Goal: Task Accomplishment & Management: Complete application form

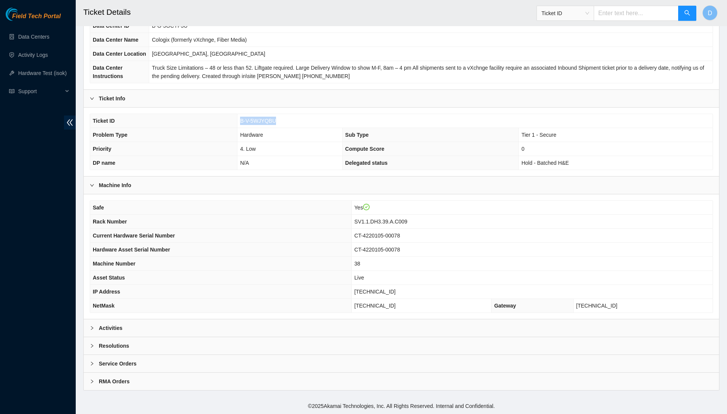
scroll to position [80, 0]
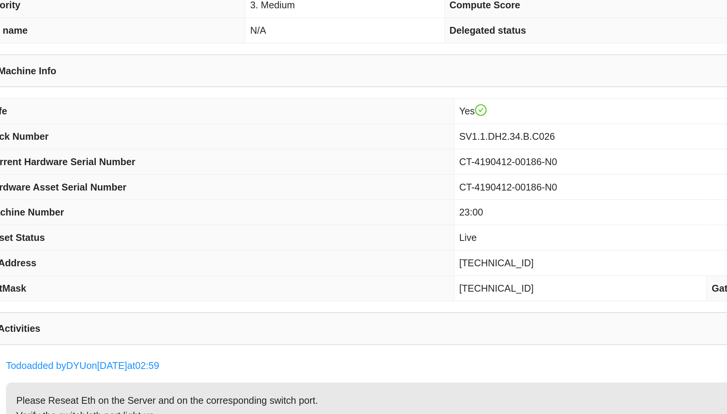
scroll to position [28, 0]
click at [351, 323] on td "[TECHNICAL_ID]" at bounding box center [531, 330] width 361 height 14
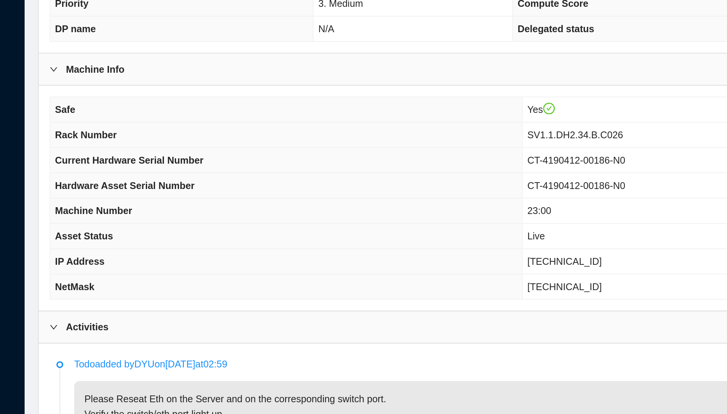
scroll to position [29, 0]
click at [351, 322] on td "[TECHNICAL_ID]" at bounding box center [531, 329] width 361 height 14
click at [354, 326] on span "[TECHNICAL_ID]" at bounding box center [374, 329] width 41 height 6
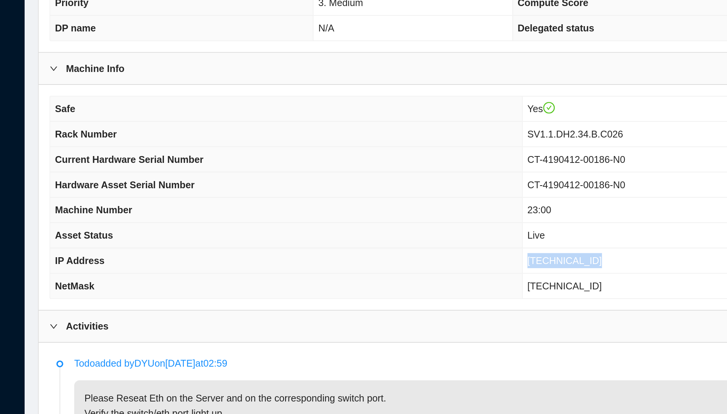
click at [354, 326] on span "[TECHNICAL_ID]" at bounding box center [374, 329] width 41 height 6
copy span "[TECHNICAL_ID]"
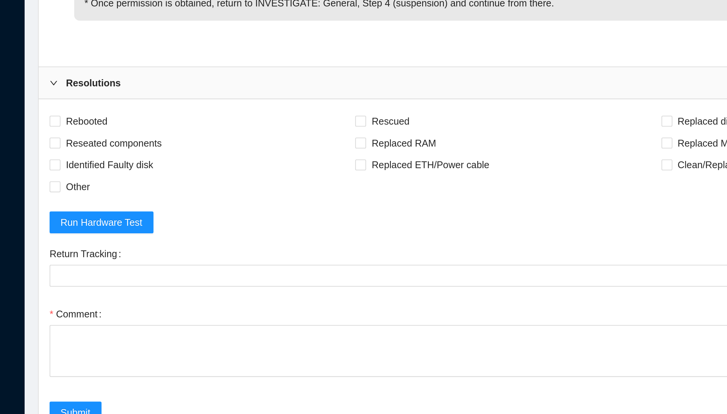
scroll to position [442, 0]
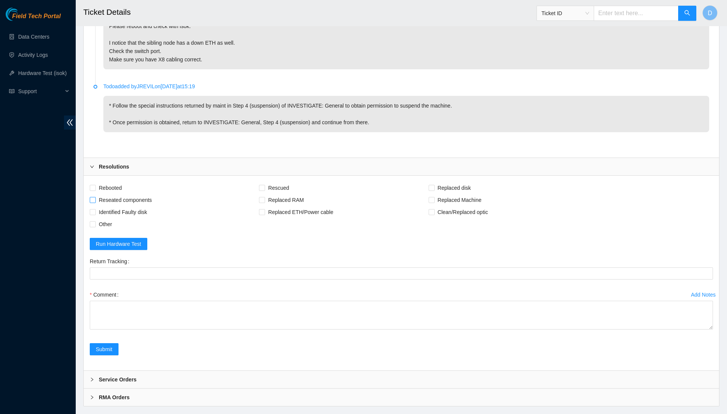
click at [141, 206] on span "Reseated components" at bounding box center [125, 200] width 59 height 12
click at [95, 202] on input "Reseated components" at bounding box center [92, 199] width 5 height 5
checkbox input "true"
click at [108, 230] on span "Other" at bounding box center [105, 224] width 19 height 12
click at [95, 226] on input "Other" at bounding box center [92, 223] width 5 height 5
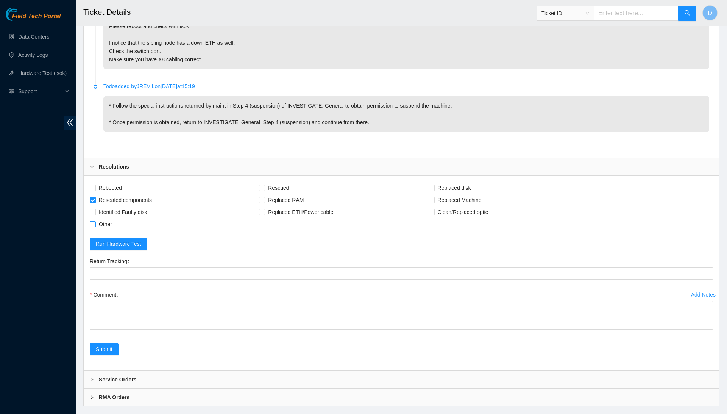
checkbox input "true"
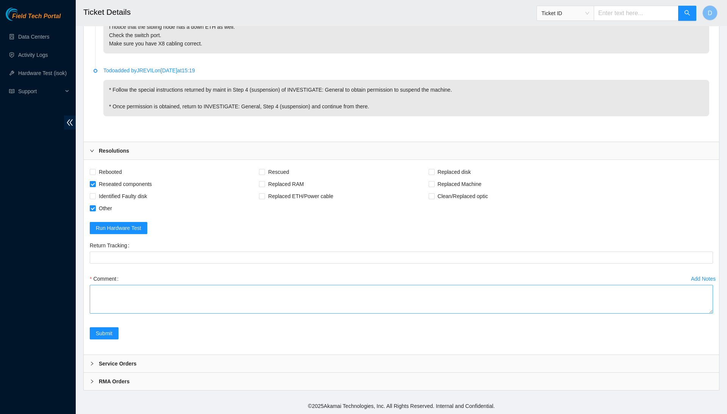
scroll to position [468, 0]
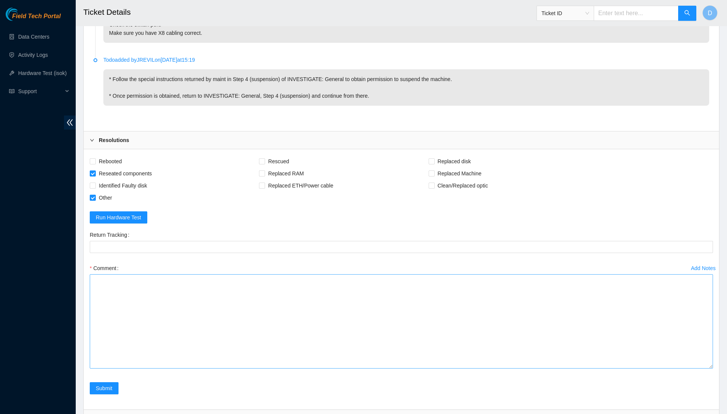
click at [701, 368] on textarea "Comment" at bounding box center [401, 321] width 623 height 94
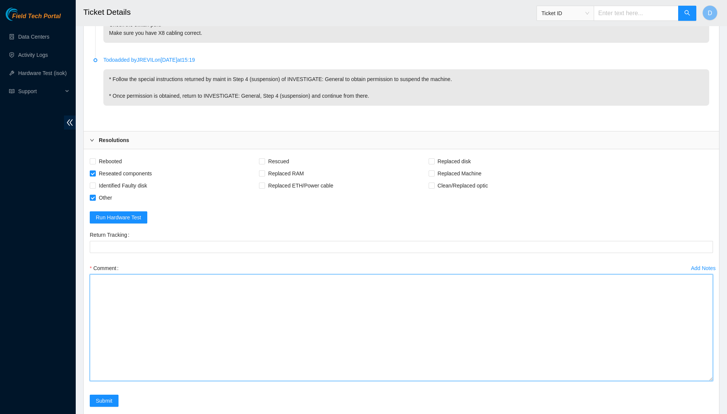
click at [638, 359] on textarea "Comment" at bounding box center [401, 327] width 623 height 107
click at [253, 320] on textarea "Confirmed with the NOCC to make sure the ticket was safe to be worked on. Conne…" at bounding box center [401, 327] width 623 height 107
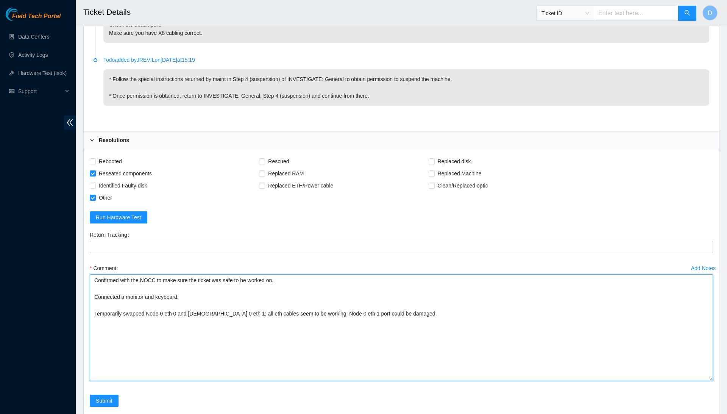
click at [437, 326] on textarea "Confirmed with the NOCC to make sure the ticket was safe to be worked on. Conne…" at bounding box center [401, 327] width 623 height 107
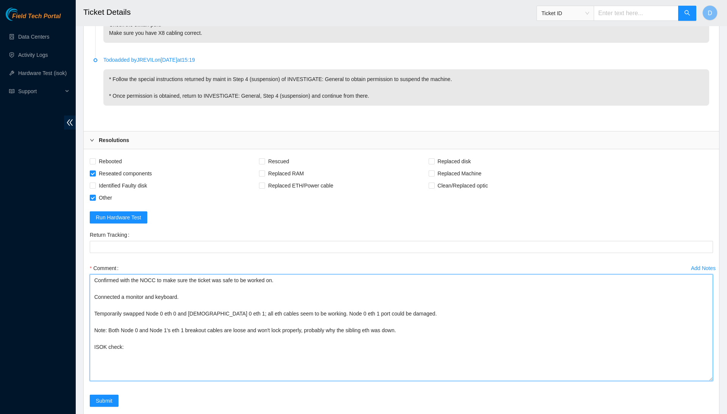
click at [180, 357] on textarea "Confirmed with the NOCC to make sure the ticket was safe to be worked on. Conne…" at bounding box center [401, 327] width 623 height 107
click at [181, 364] on textarea "Confirmed with the NOCC to make sure the ticket was safe to be worked on. Conne…" at bounding box center [401, 327] width 623 height 107
click at [133, 370] on textarea "Confirmed with the NOCC to make sure the ticket was safe to be worked on. Conne…" at bounding box center [401, 327] width 623 height 107
paste textarea "[TECHNICAL_ID] : passed: ok N/A [TECHNICAL_ID] : passed: ok"
click at [111, 375] on textarea "Confirmed with the NOCC to make sure the ticket was safe to be worked on. Conne…" at bounding box center [401, 327] width 623 height 107
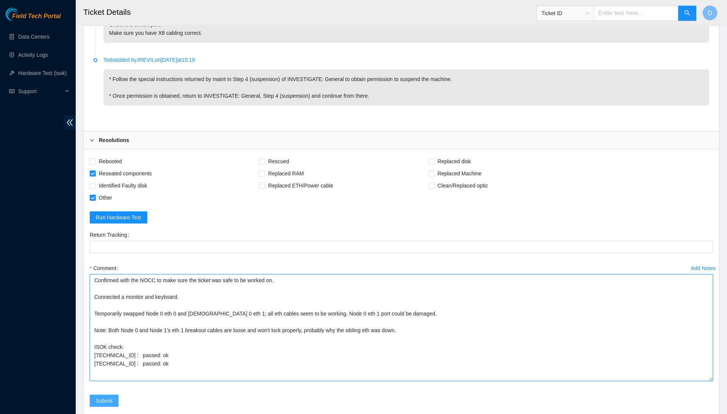
type textarea "Confirmed with the NOCC to make sure the ticket was safe to be worked on. Conne…"
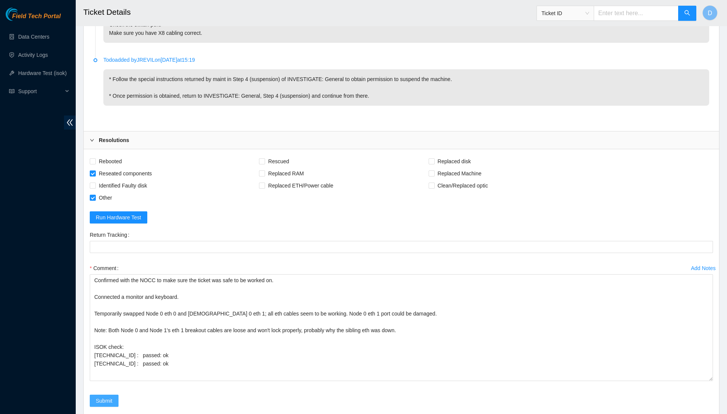
click at [108, 405] on span "Submit" at bounding box center [104, 400] width 17 height 8
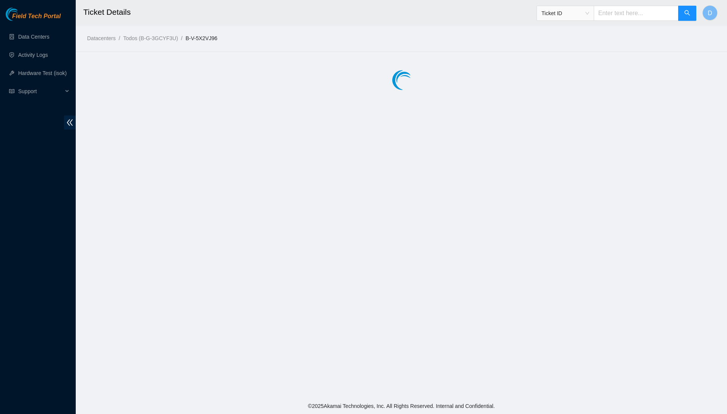
scroll to position [0, 0]
